Goal: Transaction & Acquisition: Purchase product/service

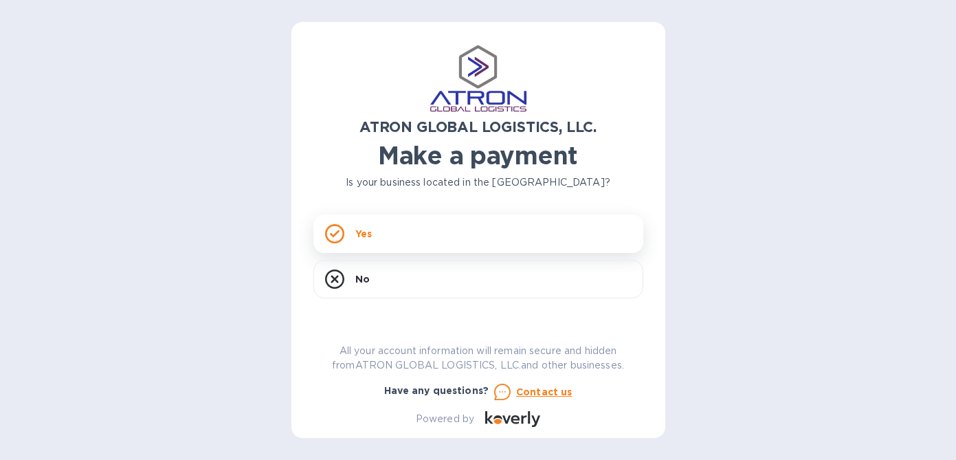
click at [430, 236] on div "Yes" at bounding box center [478, 233] width 330 height 38
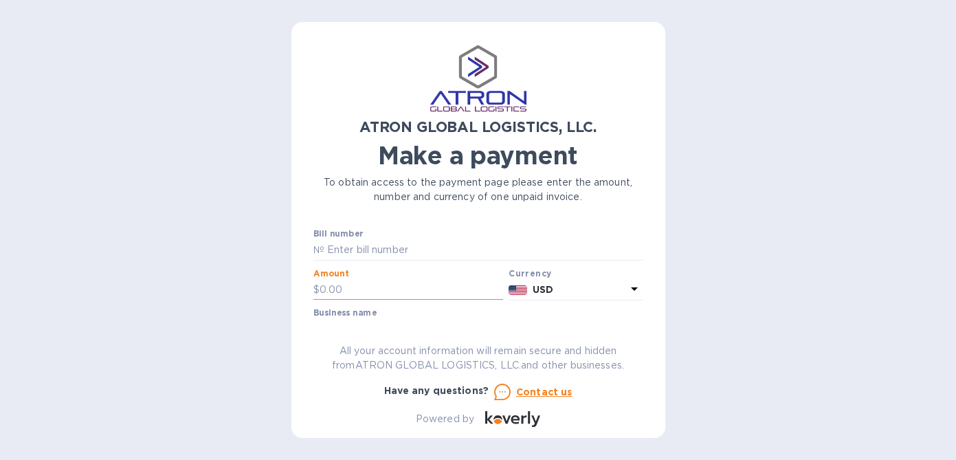
click at [416, 286] on input "text" at bounding box center [411, 290] width 184 height 21
click at [413, 245] on input "text" at bounding box center [483, 250] width 319 height 21
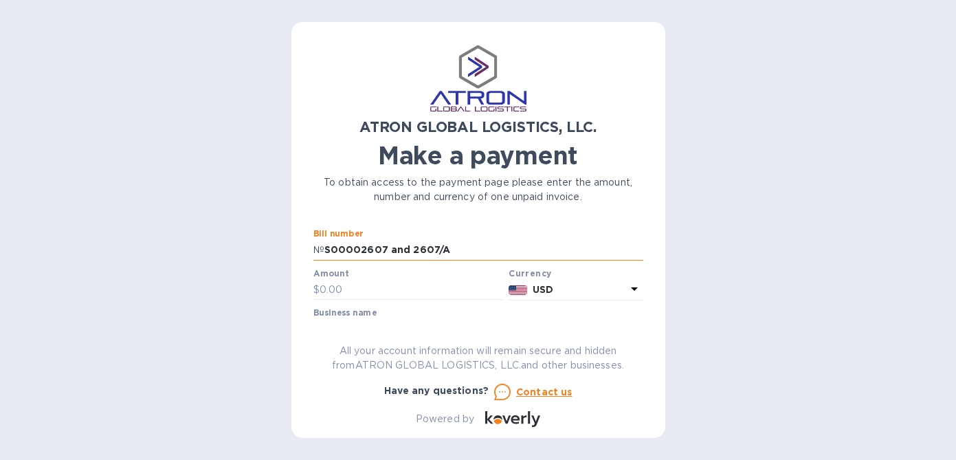
drag, startPoint x: 460, startPoint y: 248, endPoint x: 377, endPoint y: 249, distance: 83.1
click at [377, 249] on input "S00002607 and 2607/A" at bounding box center [483, 250] width 319 height 21
type input "S00002606"
click at [396, 291] on input "text" at bounding box center [411, 290] width 184 height 21
type input "2,170.38"
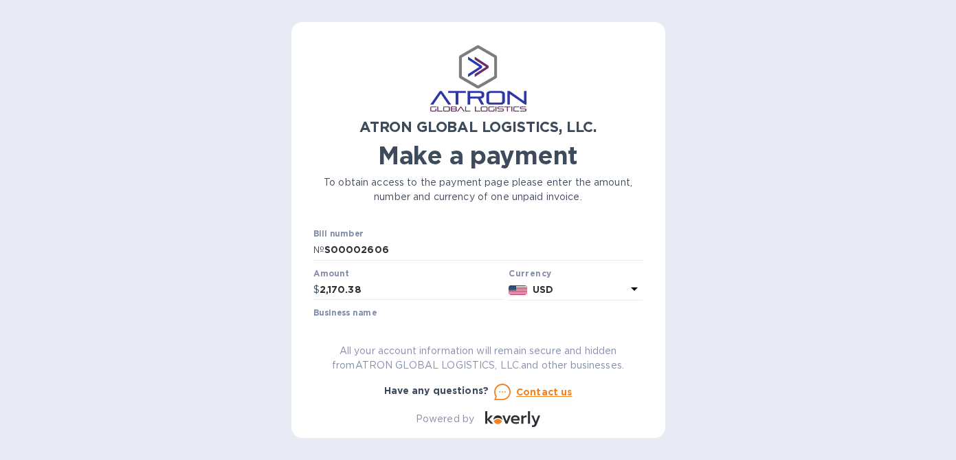
click at [470, 315] on div "Business name" at bounding box center [478, 324] width 330 height 32
click at [426, 310] on div "Business name" at bounding box center [478, 324] width 330 height 32
click at [393, 333] on div "ATRON GLOBAL LOGISTICS, LLC. Make a payment To obtain access to the payment pag…" at bounding box center [478, 235] width 330 height 383
click at [382, 313] on div "Business name" at bounding box center [478, 324] width 330 height 32
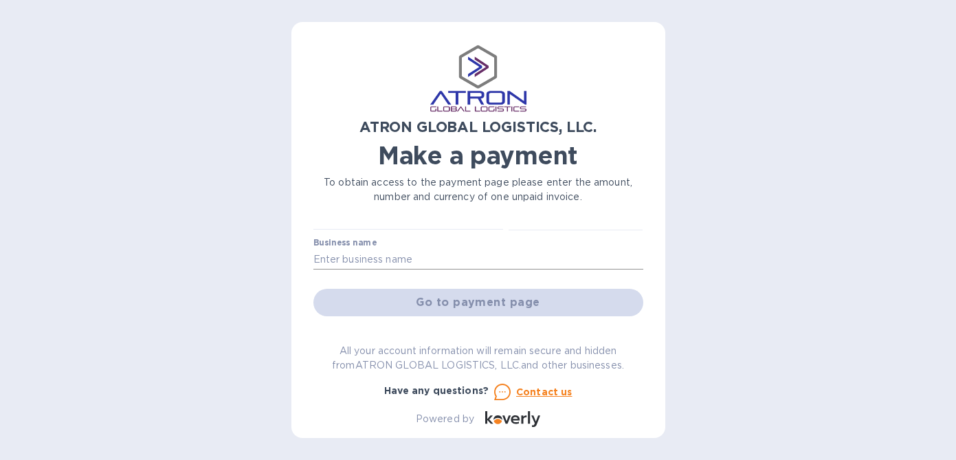
scroll to position [74, 0]
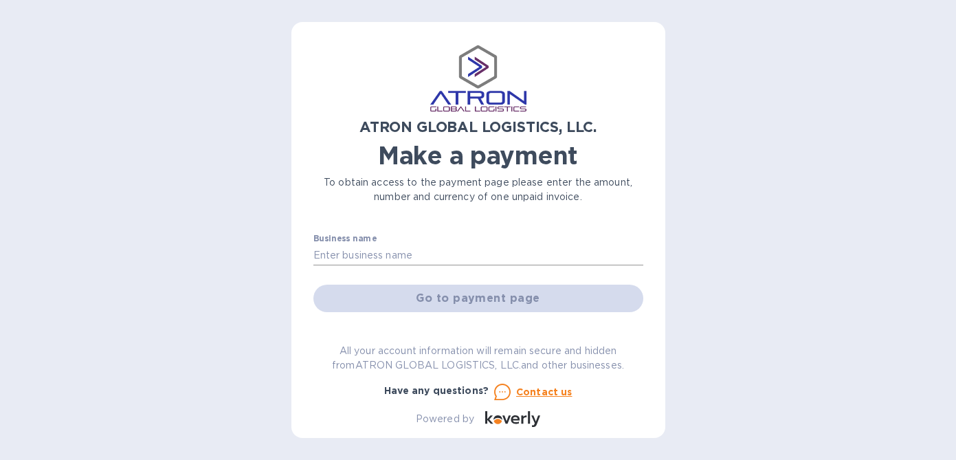
click at [388, 253] on input "text" at bounding box center [478, 255] width 330 height 21
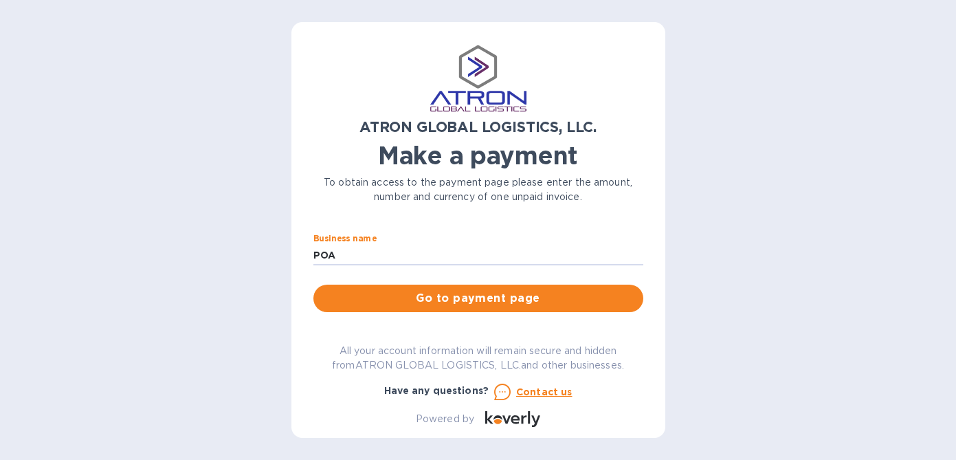
type input "POA Games"
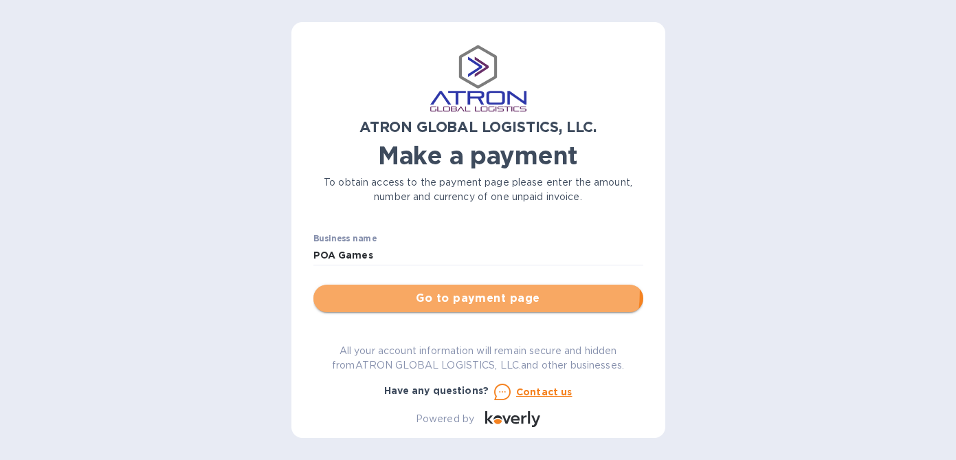
click at [463, 289] on button "Go to payment page" at bounding box center [478, 297] width 330 height 27
